Goal: Ask a question

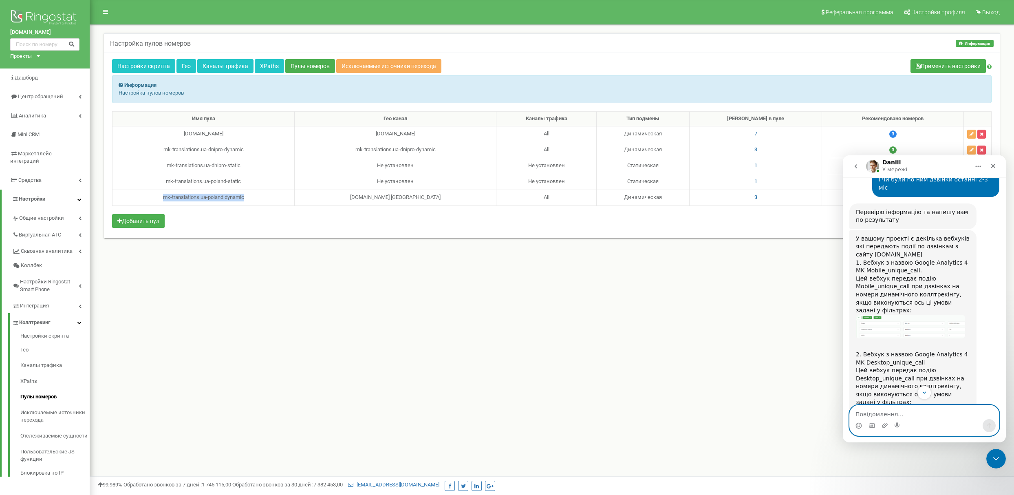
scroll to position [3787, 0]
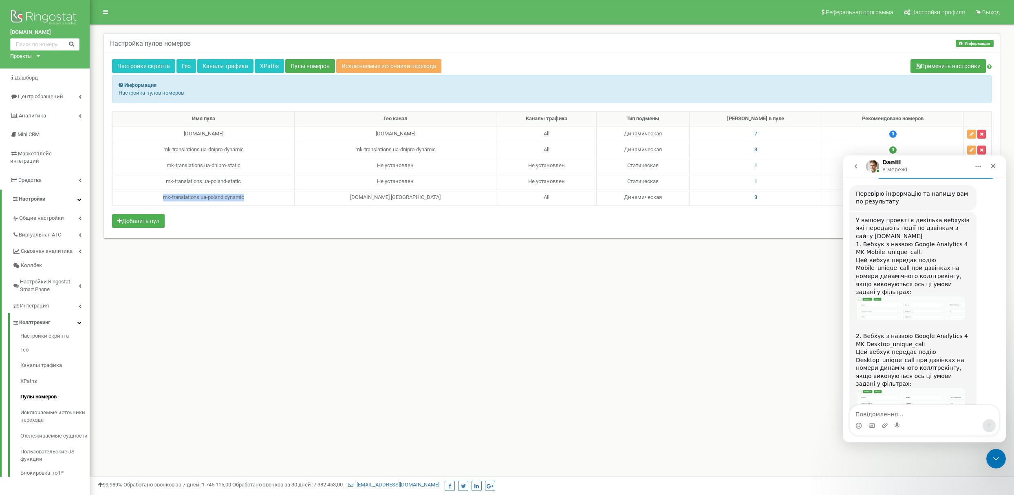
drag, startPoint x: 854, startPoint y: 273, endPoint x: 960, endPoint y: 303, distance: 110.0
click at [261, 220] on div "Имя пула Гео канал Каналы трафика Тип подмены Номеров в пуле Рекомендовано номе…" at bounding box center [551, 170] width 879 height 119
drag, startPoint x: 252, startPoint y: 202, endPoint x: 170, endPoint y: 202, distance: 81.5
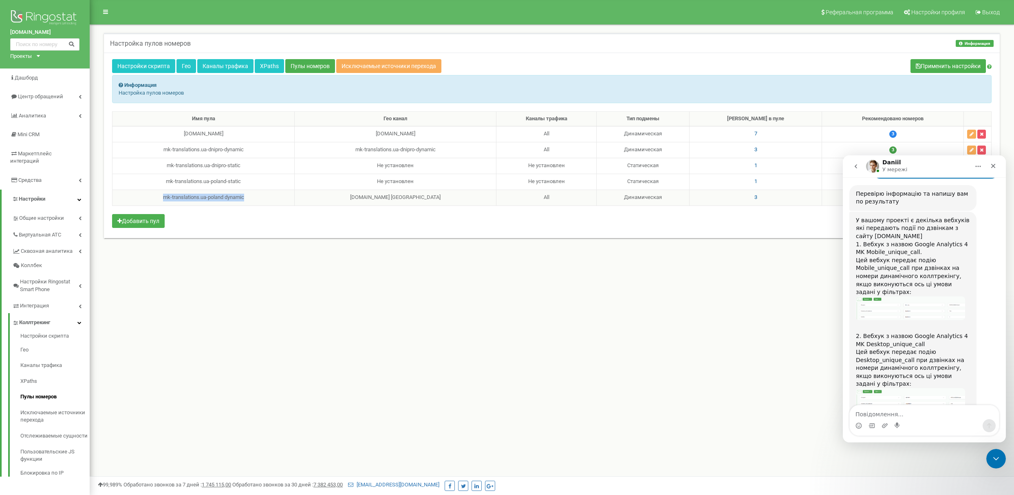
click at [170, 201] on div "mk-translations.ua-poland dynamic" at bounding box center [203, 198] width 175 height 8
copy div "mk-translations.ua-poland dynamic"
click at [926, 420] on div "Месенджер Intercom" at bounding box center [923, 425] width 149 height 13
click at [924, 413] on textarea "Повідомлення..." at bounding box center [923, 412] width 149 height 14
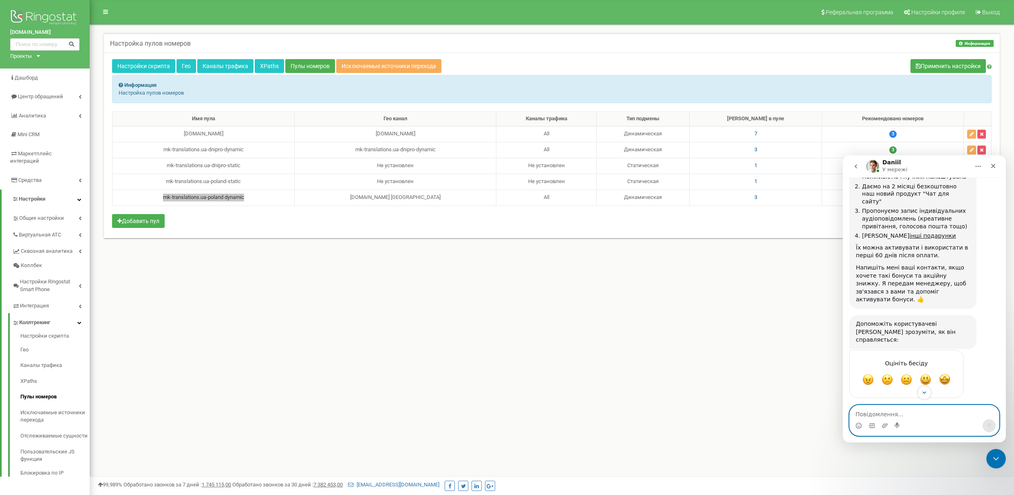
scroll to position [3353, 0]
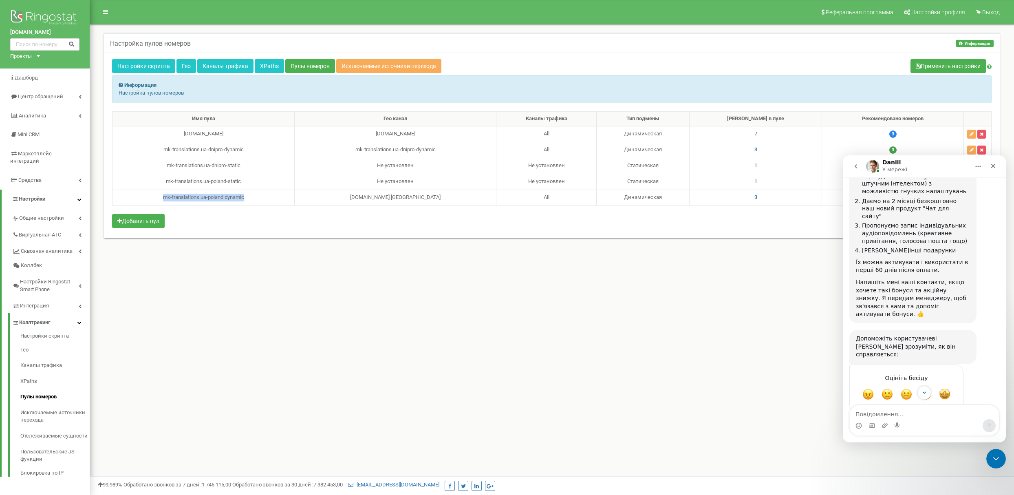
drag, startPoint x: 259, startPoint y: 204, endPoint x: 255, endPoint y: 209, distance: 6.9
click at [259, 201] on div "mk-translations.ua-poland dynamic" at bounding box center [203, 198] width 175 height 8
click at [256, 217] on div "Имя пула Гео канал Каналы трафика Тип подмены Номеров в пуле Рекомендовано номе…" at bounding box center [551, 170] width 879 height 119
drag, startPoint x: 256, startPoint y: 201, endPoint x: 171, endPoint y: 201, distance: 84.7
click at [171, 201] on div "mk-translations.ua-poland dynamic" at bounding box center [203, 198] width 175 height 8
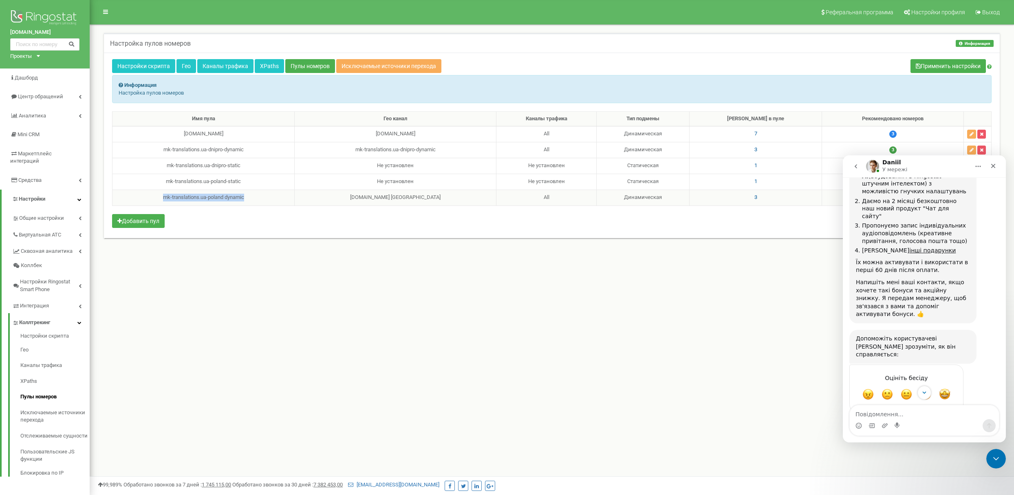
copy div "mk-translations.ua-poland dynamic"
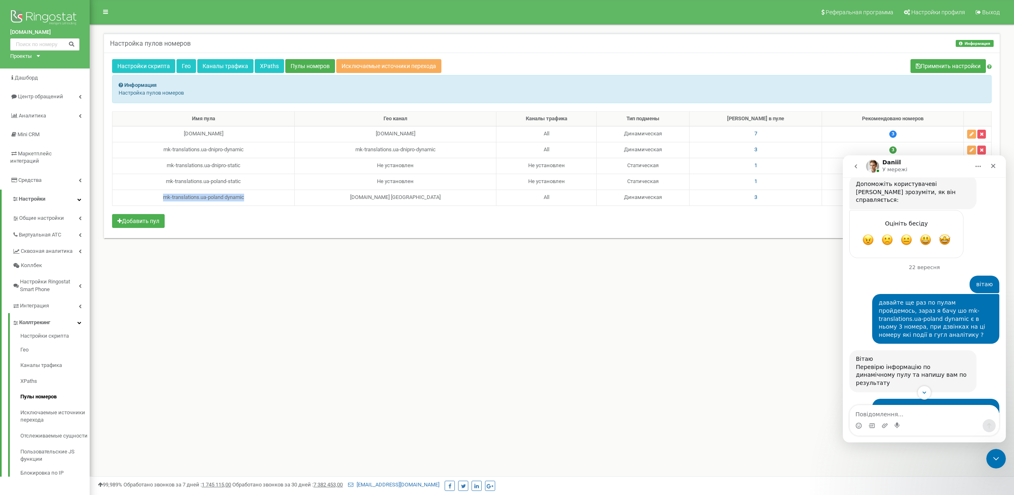
scroll to position [3570, 0]
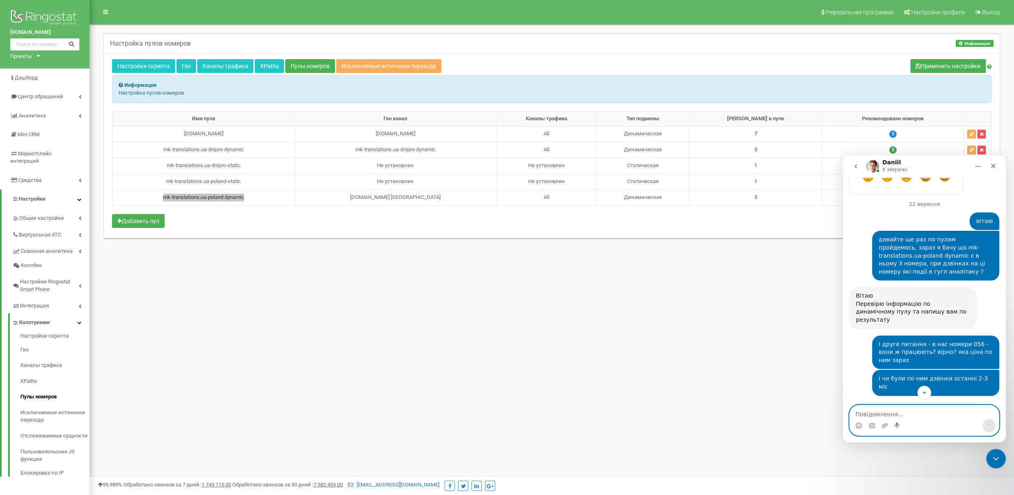
click at [900, 415] on textarea "Повідомлення..." at bounding box center [923, 412] width 149 height 14
type textarea "f"
paste textarea "mk-translations.ua-poland dynamic"
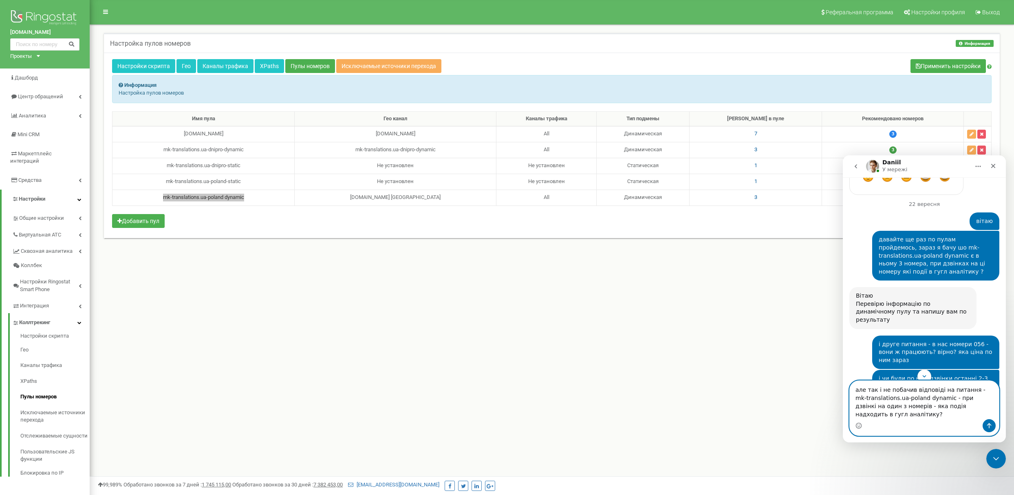
type textarea "але так і не побачив відповіді на питання - mk-translations.ua-poland dynamic -…"
click at [987, 419] on button "Надіслати повідомлення…" at bounding box center [988, 425] width 13 height 13
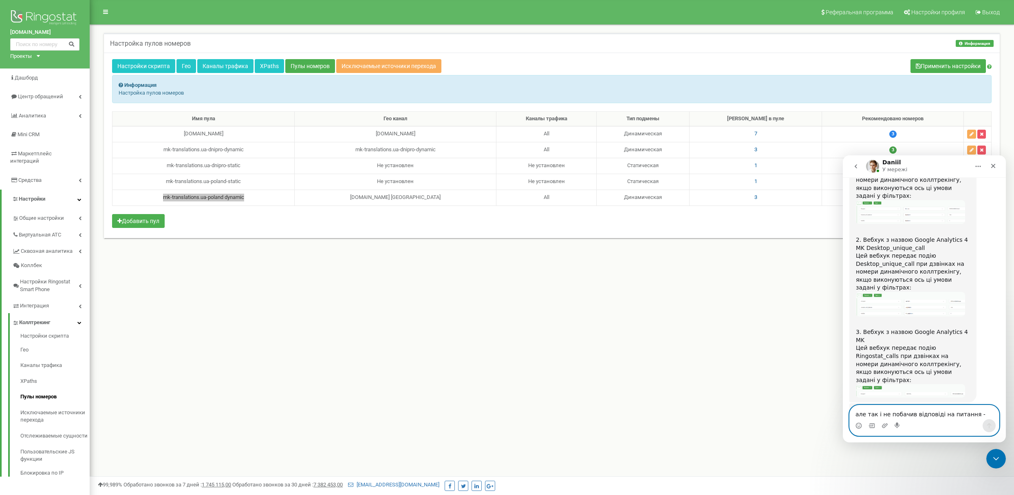
scroll to position [3884, 0]
drag, startPoint x: 946, startPoint y: 332, endPoint x: 871, endPoint y: 311, distance: 77.9
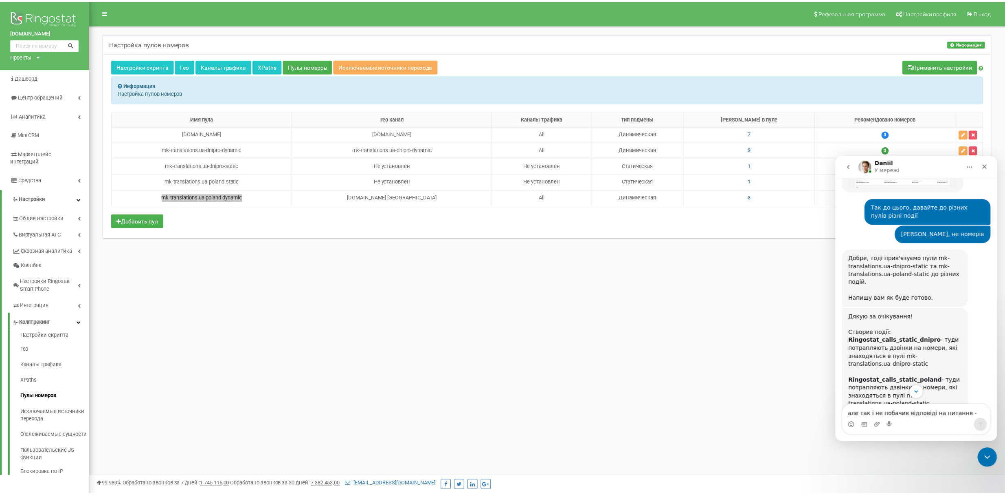
scroll to position [2417, 0]
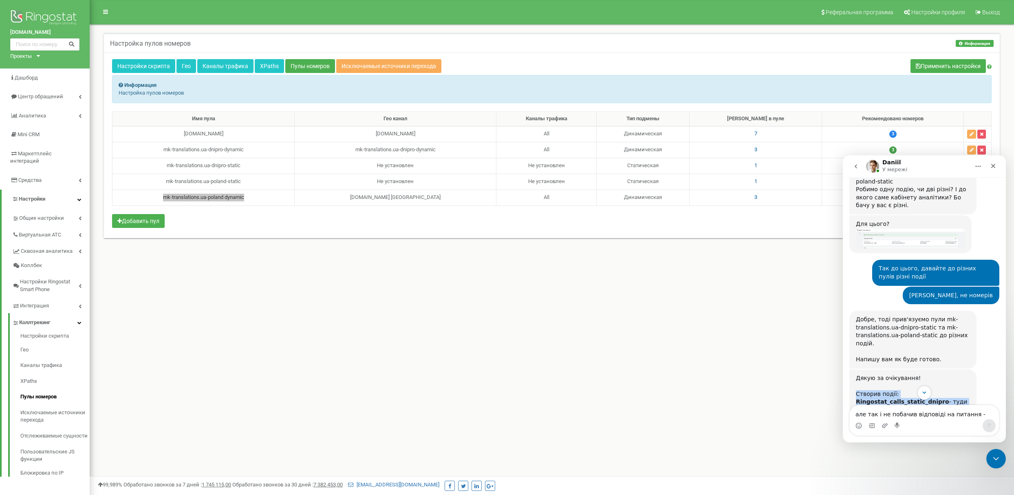
drag, startPoint x: 856, startPoint y: 210, endPoint x: 952, endPoint y: 317, distance: 143.6
click at [952, 369] on div "Дякую за очікування! Створив події: Ringostat_calls_static_dnipro - туди потрап…" at bounding box center [912, 441] width 127 height 145
click at [951, 470] on div "Щодо перевірки роботи інших вебхуків на передачу дзвінків в події - повернемося…" at bounding box center [912, 490] width 114 height 40
drag, startPoint x: 929, startPoint y: 257, endPoint x: 856, endPoint y: 260, distance: 73.4
click at [856, 430] on div "Ringostat_calls_static_poland - туди потрапляють дзвінки на номери, які знаходя…" at bounding box center [912, 450] width 114 height 40
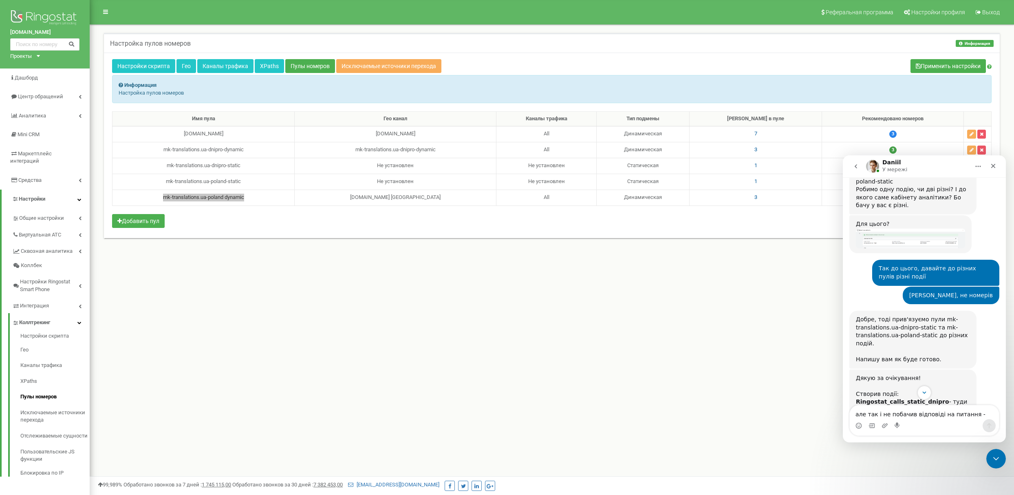
click at [872, 430] on div "Ringostat_calls_static_poland - туди потрапляють дзвінки на номери, які знаходя…" at bounding box center [912, 450] width 114 height 40
click at [992, 453] on icon "Закрити програму для спілкування Intercom" at bounding box center [995, 457] width 10 height 10
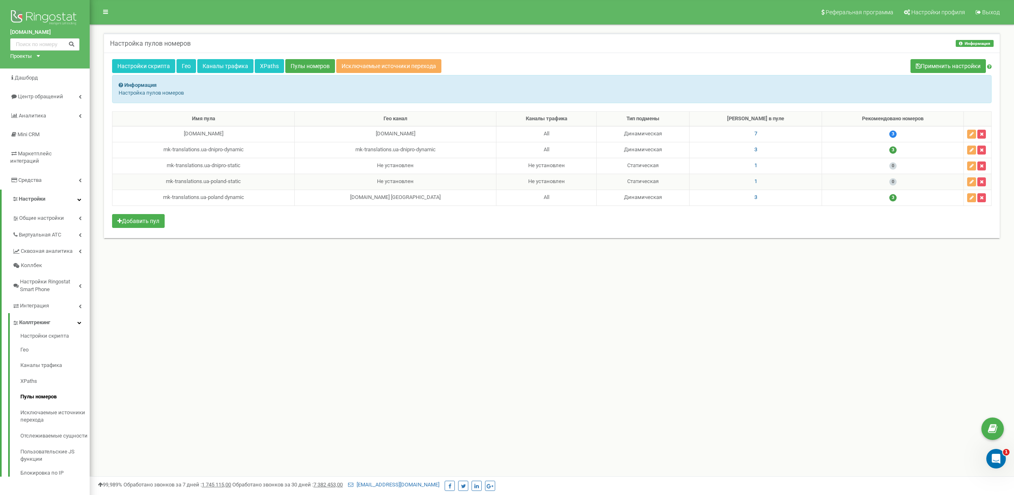
click at [757, 181] on span "1" at bounding box center [755, 181] width 3 height 6
click at [446, 282] on div "Реферальная программа Настройки профиля Выход Настройка пулов номеров Информаци…" at bounding box center [552, 244] width 924 height 489
click at [748, 132] on div "Номеров в пуле Добавление номеров Пулы номеров Выбрать все 380442286229 3805081…" at bounding box center [691, 150] width 121 height 55
click at [745, 132] on icon at bounding box center [745, 132] width 4 height 6
click at [47, 231] on span "Виртуальная АТС" at bounding box center [40, 235] width 43 height 8
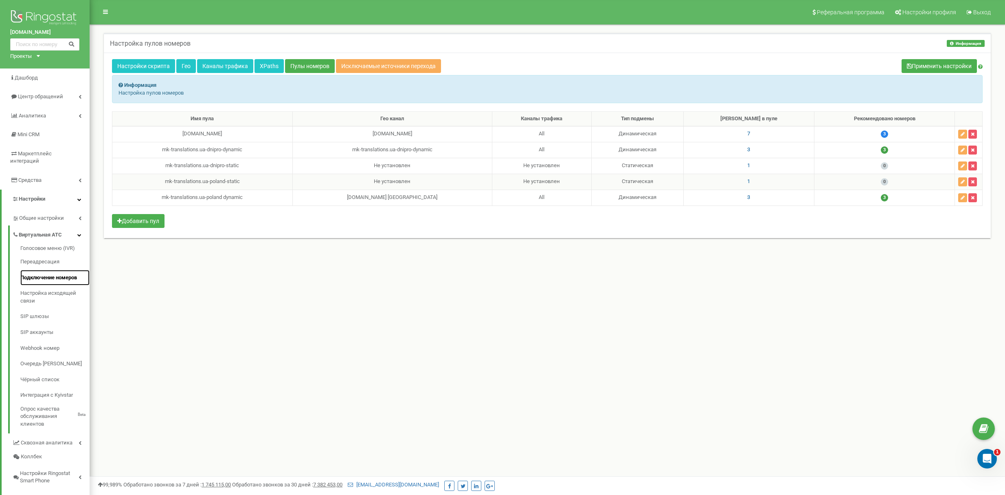
click at [55, 270] on link "Подключение номеров" at bounding box center [54, 278] width 69 height 16
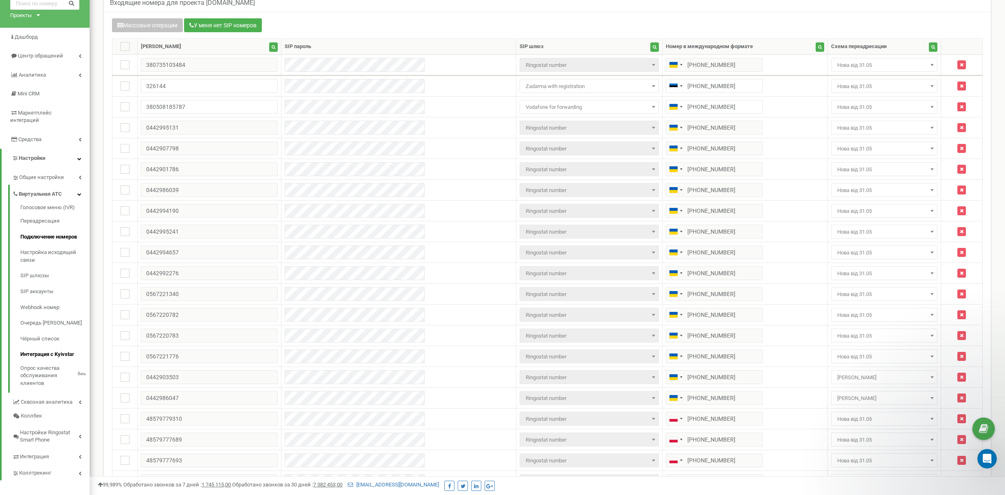
scroll to position [108, 0]
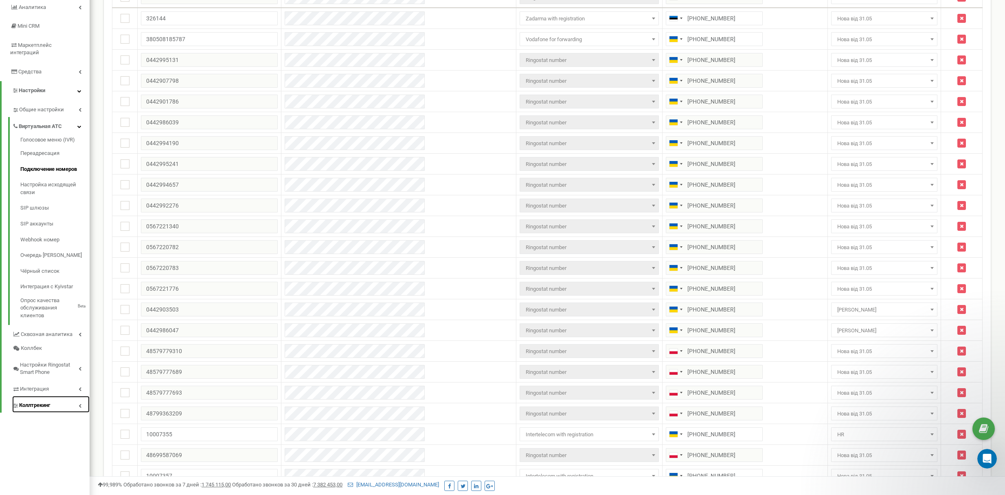
click at [52, 396] on link "Коллтрекинг" at bounding box center [50, 404] width 77 height 17
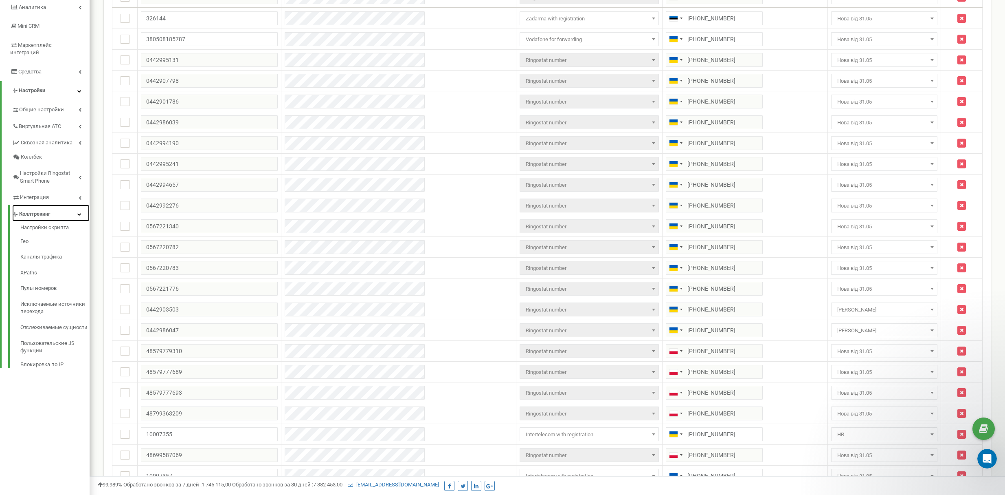
scroll to position [163, 0]
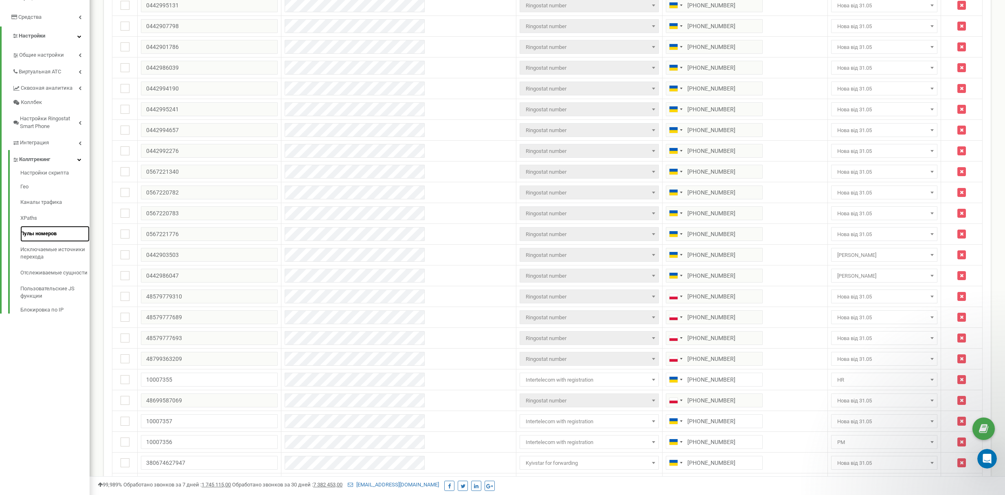
click at [40, 226] on link "Пулы номеров" at bounding box center [54, 234] width 69 height 16
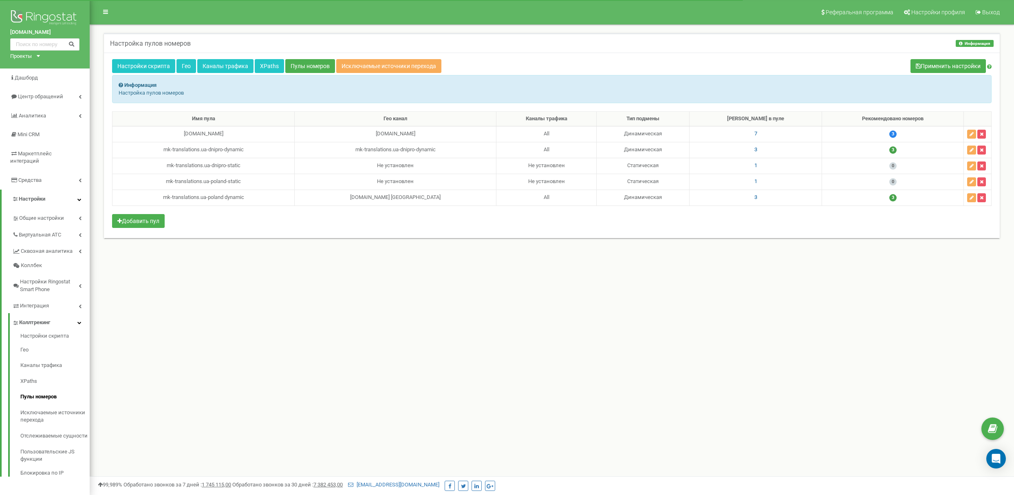
click at [224, 169] on div "mk-translations.ua-dnipro-static" at bounding box center [203, 166] width 175 height 8
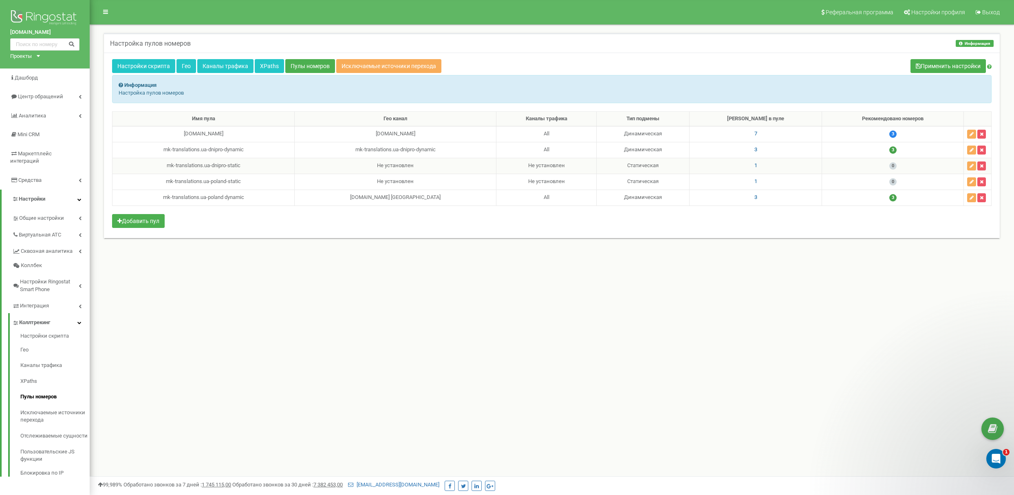
click at [757, 167] on span "1" at bounding box center [755, 165] width 3 height 6
click at [699, 358] on div "Реферальная программа Настройки профиля Выход Настройка пулов номеров Информаци…" at bounding box center [552, 244] width 924 height 489
click at [757, 183] on span "1" at bounding box center [755, 181] width 3 height 6
click at [757, 165] on span "1" at bounding box center [755, 165] width 3 height 6
click at [820, 295] on div "Реферальная программа Настройки профиля Выход Настройка пулов номеров Информаци…" at bounding box center [552, 244] width 924 height 489
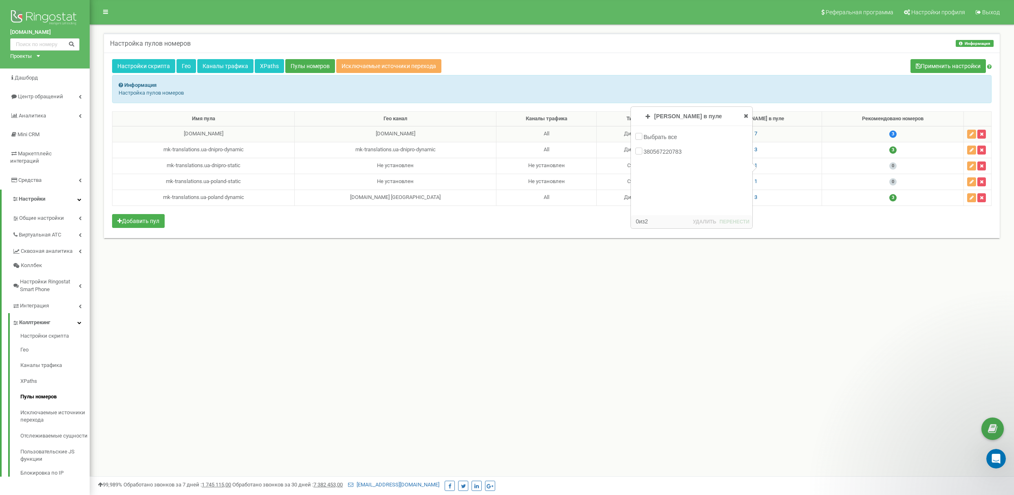
click at [757, 136] on span "7" at bounding box center [755, 133] width 3 height 6
click at [876, 283] on div "Реферальная программа Настройки профиля Выход Настройка пулов номеров Информаци…" at bounding box center [552, 244] width 924 height 489
